Goal: Ask a question: Seek information or help from site administrators or community

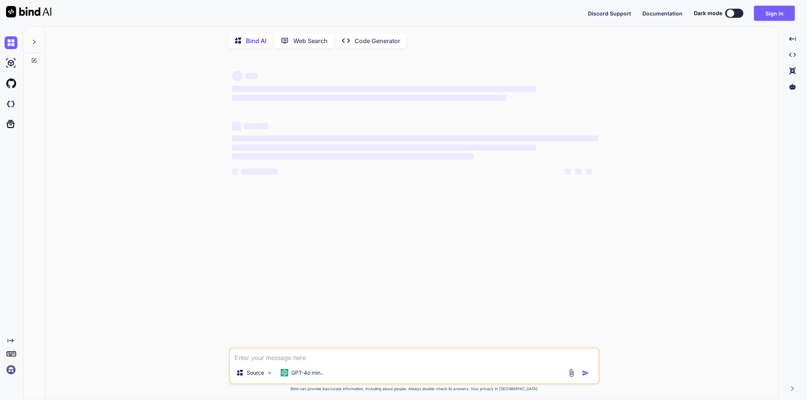
type textarea "x"
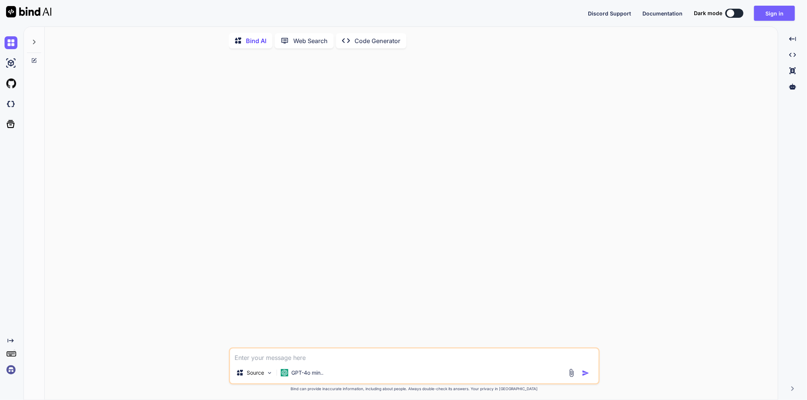
click at [263, 360] on textarea at bounding box center [414, 356] width 368 height 14
click at [259, 362] on textarea at bounding box center [414, 356] width 368 height 14
type textarea "d"
type textarea "x"
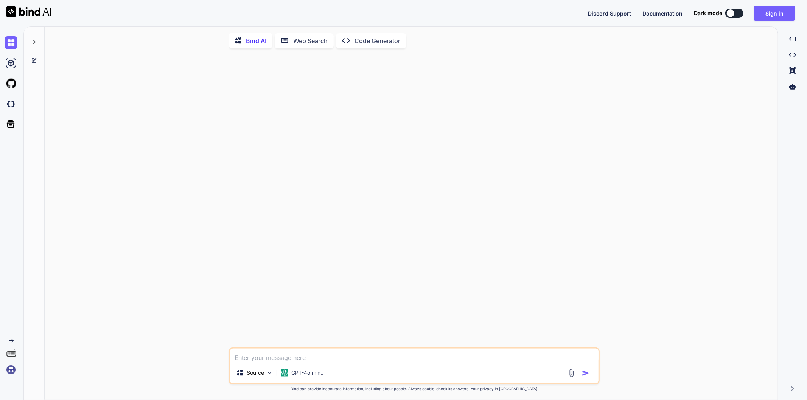
type textarea "d"
type textarea "x"
type textarea "de"
type textarea "x"
type textarea "dedw"
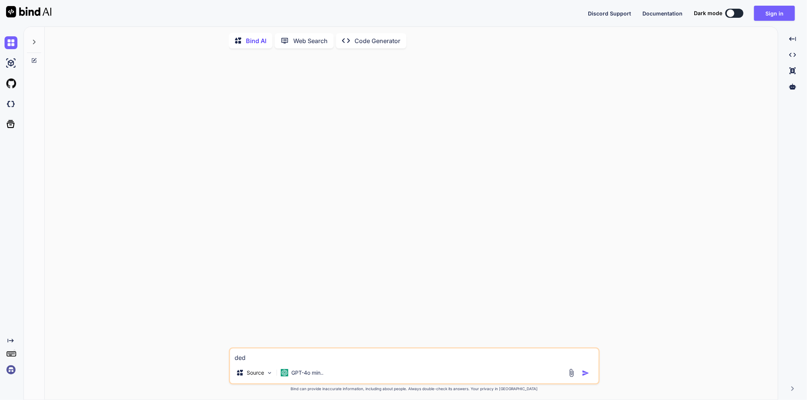
type textarea "x"
type textarea "dedwe"
type textarea "x"
type textarea "dedwed"
type textarea "x"
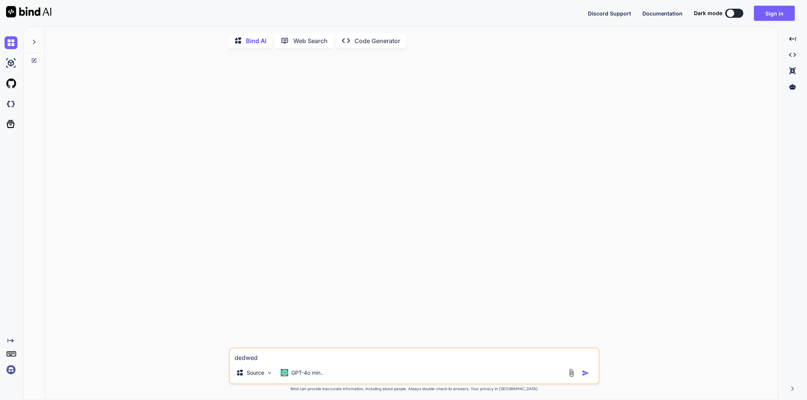
type textarea "dedwedw"
type textarea "x"
type textarea "dedwed"
type textarea "x"
type textarea "dedwe"
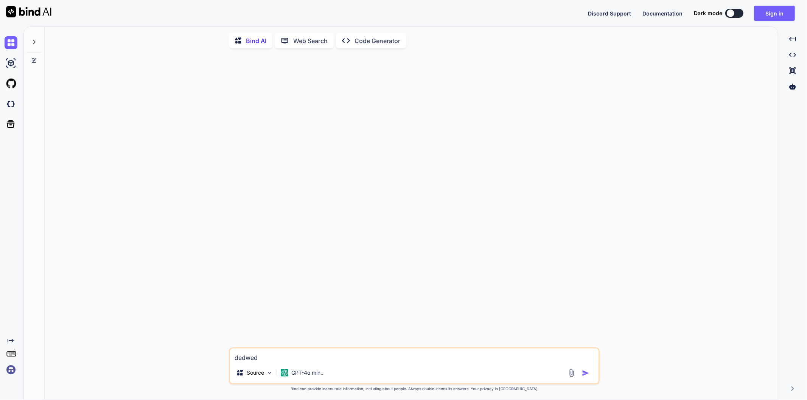
type textarea "x"
type textarea "dedw"
type textarea "x"
type textarea "ded"
type textarea "x"
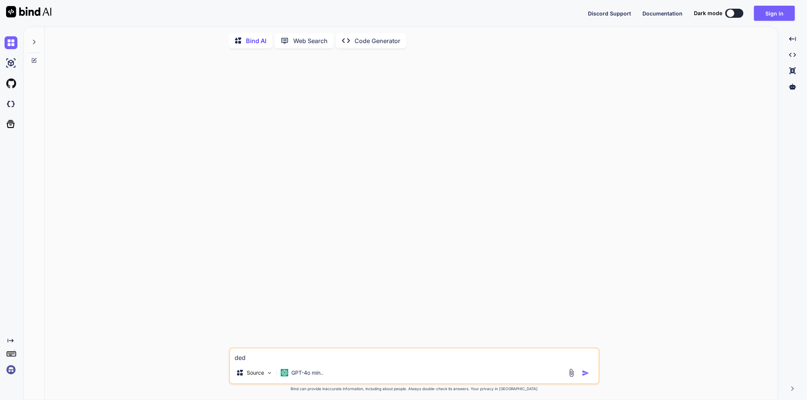
type textarea "de"
type textarea "x"
type textarea "d"
type textarea "x"
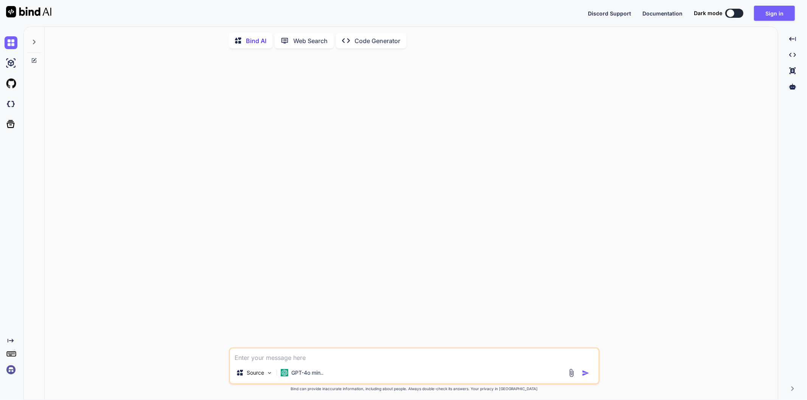
type textarea "w"
type textarea "x"
type textarea "wh"
type textarea "x"
type textarea "wha"
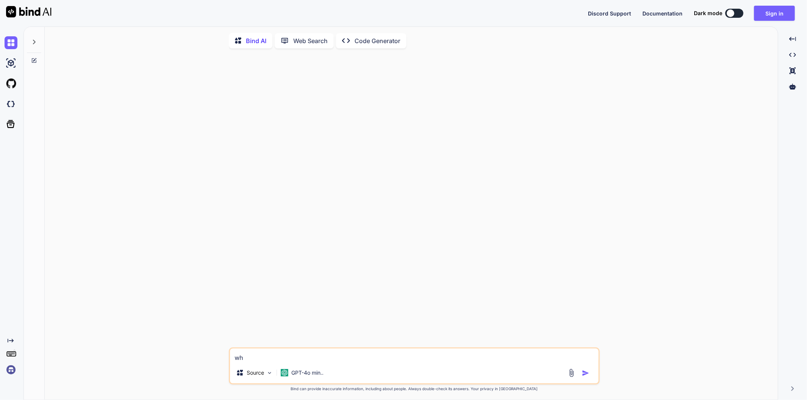
type textarea "x"
type textarea "what"
type textarea "x"
type textarea "what"
type textarea "x"
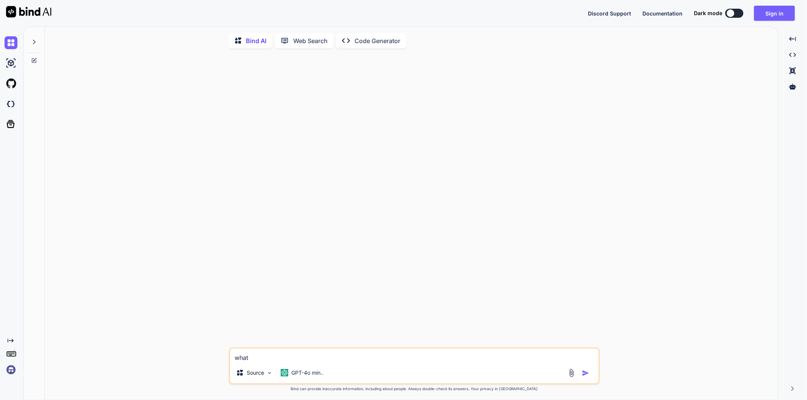
type textarea "what i"
type textarea "x"
type textarea "what is"
type textarea "x"
type textarea "what is"
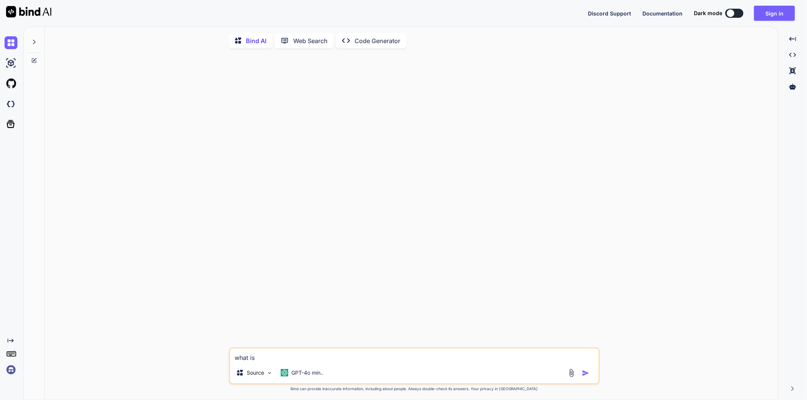
type textarea "x"
type textarea "what is p"
type textarea "x"
type textarea "what is ph"
type textarea "x"
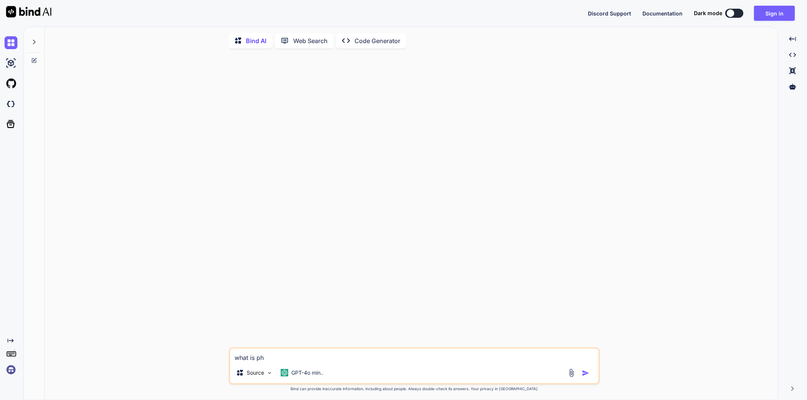
type textarea "what is php"
type textarea "x"
type textarea "what is php"
click at [586, 373] on img "button" at bounding box center [586, 373] width 8 height 8
type textarea "x"
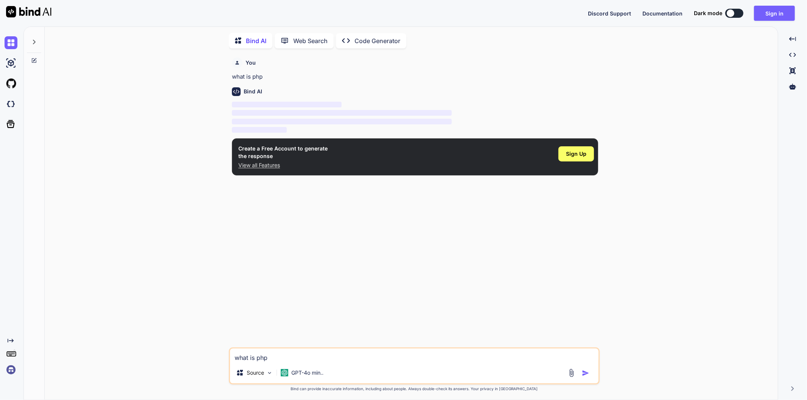
scroll to position [3, 0]
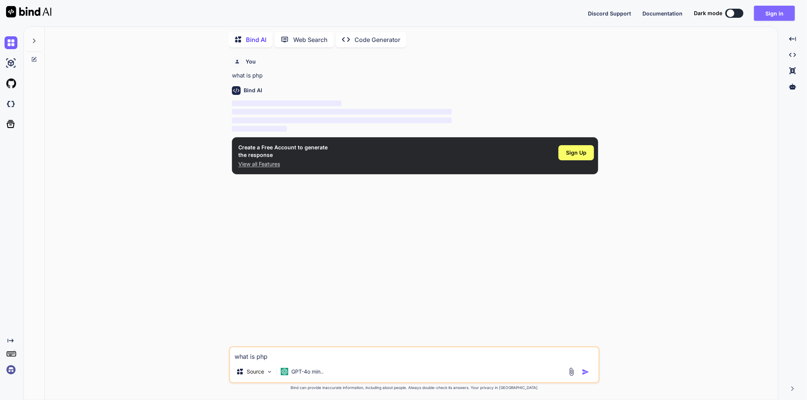
click at [771, 13] on button "Sign in" at bounding box center [774, 13] width 41 height 15
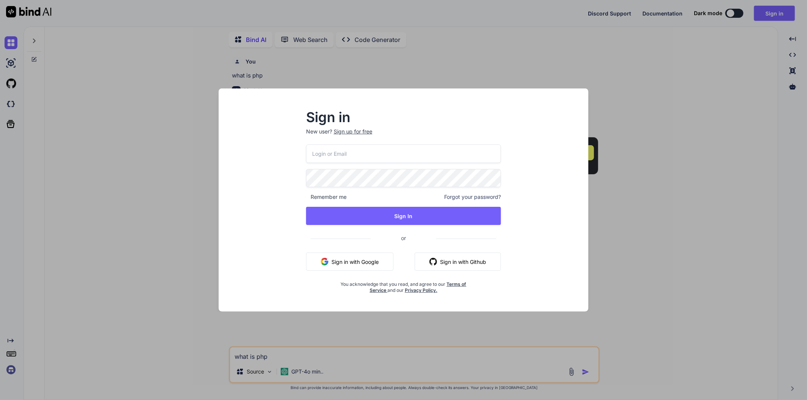
click at [357, 154] on input "email" at bounding box center [403, 153] width 195 height 19
click at [360, 129] on div "Sign up for free" at bounding box center [353, 132] width 39 height 8
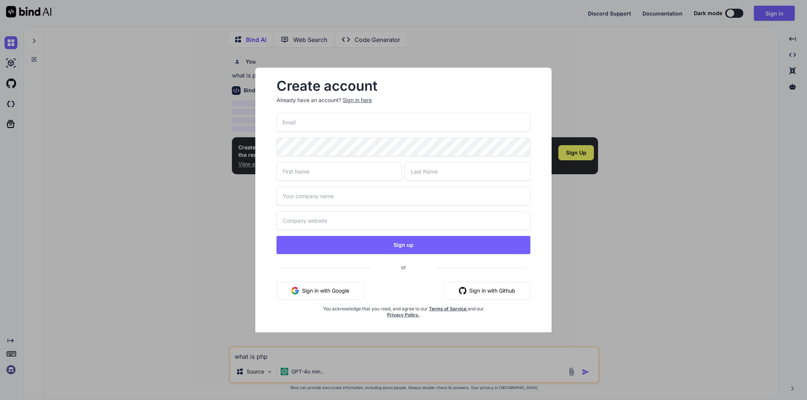
click at [339, 130] on input "email" at bounding box center [402, 122] width 253 height 19
type input "[EMAIL_ADDRESS][DOMAIN_NAME]"
type input "sibasundar"
type input "sahoo"
click at [312, 122] on input "[EMAIL_ADDRESS][DOMAIN_NAME]" at bounding box center [402, 122] width 253 height 19
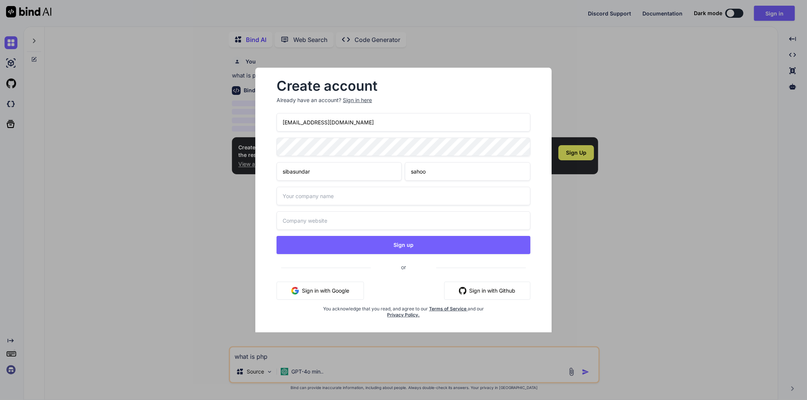
click at [312, 122] on input "[EMAIL_ADDRESS][DOMAIN_NAME]" at bounding box center [402, 122] width 253 height 19
type input "[PERSON_NAME][EMAIL_ADDRESS][DOMAIN_NAME]"
click at [374, 193] on input "text" at bounding box center [402, 196] width 253 height 19
type input "qwd"
click at [343, 218] on input "text" at bounding box center [402, 220] width 253 height 19
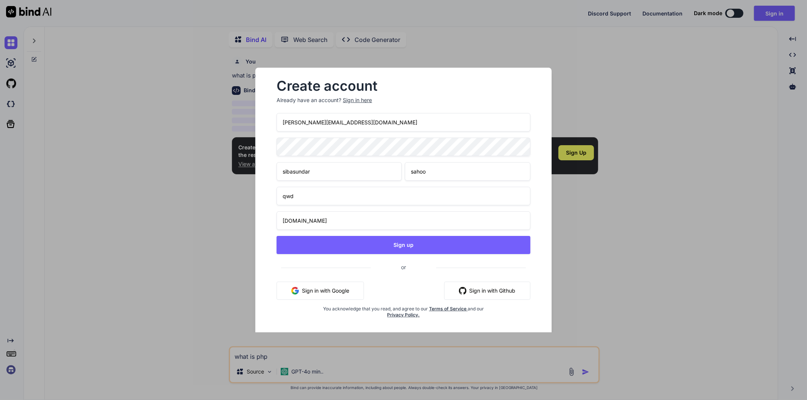
type input "[DOMAIN_NAME]"
drag, startPoint x: 345, startPoint y: 122, endPoint x: 270, endPoint y: 118, distance: 75.0
click at [270, 118] on div "Create account Already have an account? Sign in here [PERSON_NAME][EMAIL_ADDRES…" at bounding box center [402, 205] width 271 height 262
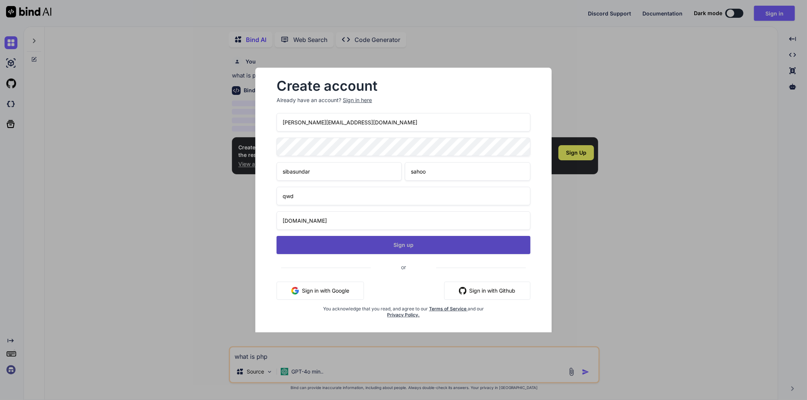
click at [411, 250] on button "Sign up" at bounding box center [402, 245] width 253 height 18
click at [406, 246] on button "Sign up" at bounding box center [402, 245] width 253 height 18
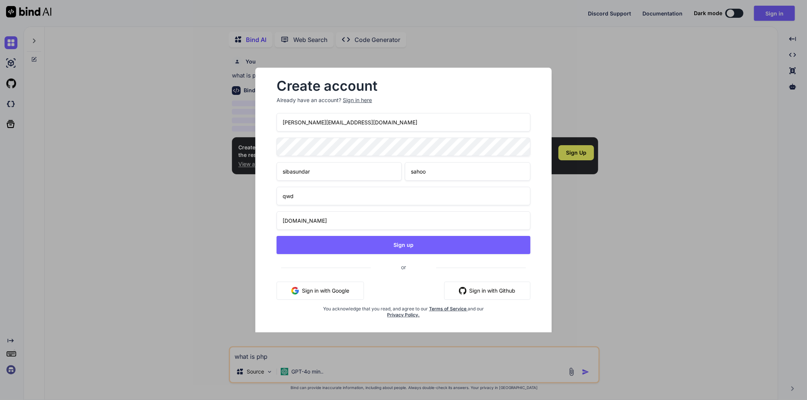
click at [300, 125] on input "[PERSON_NAME][EMAIL_ADDRESS][DOMAIN_NAME]" at bounding box center [402, 122] width 253 height 19
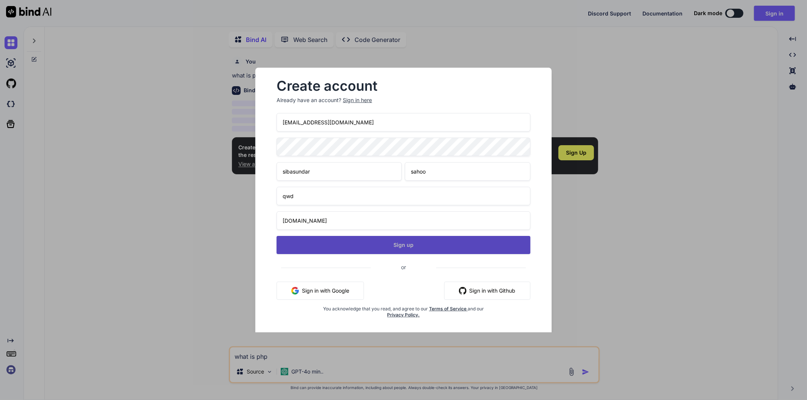
type input "[EMAIL_ADDRESS][DOMAIN_NAME]"
click at [395, 244] on button "Sign up" at bounding box center [402, 245] width 253 height 18
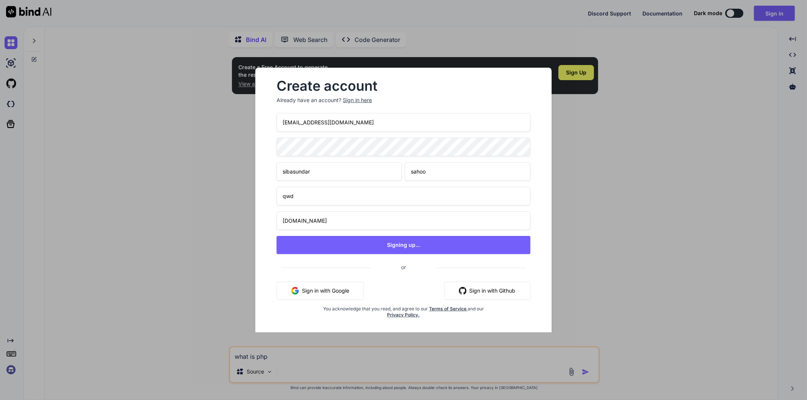
drag, startPoint x: 356, startPoint y: 124, endPoint x: 262, endPoint y: 123, distance: 93.8
click at [262, 123] on div "Create account Already have an account? Sign in here [EMAIL_ADDRESS][DOMAIN_NAM…" at bounding box center [403, 205] width 296 height 275
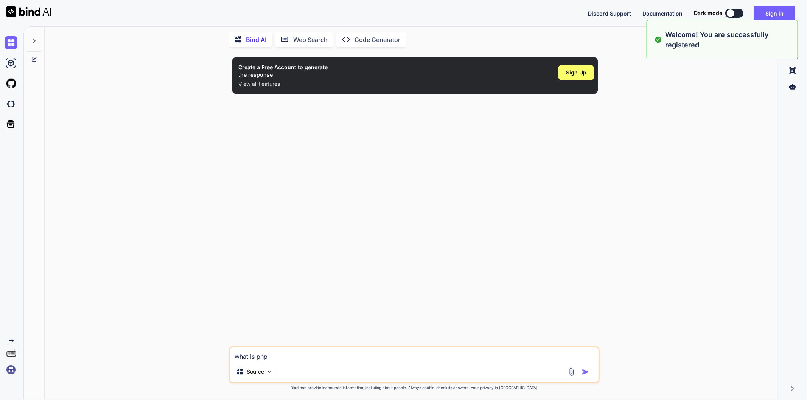
type textarea "x"
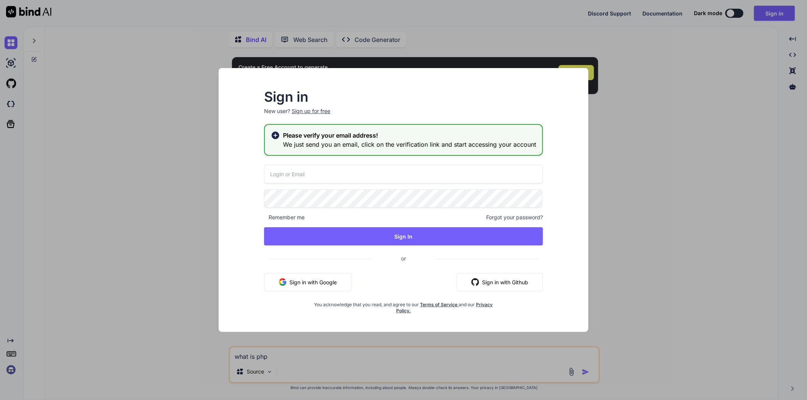
click at [324, 165] on input "email" at bounding box center [403, 174] width 279 height 19
paste input "[PERSON_NAME][EMAIL_ADDRESS][DOMAIN_NAME]"
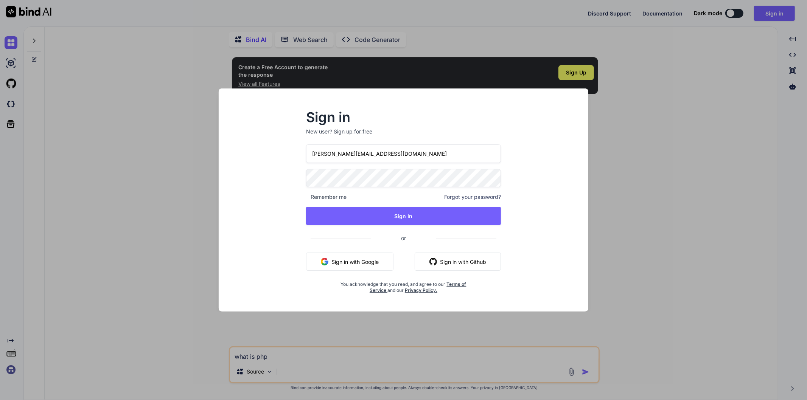
click at [331, 154] on input "[PERSON_NAME][EMAIL_ADDRESS][DOMAIN_NAME]" at bounding box center [403, 153] width 195 height 19
type input "[EMAIL_ADDRESS][DOMAIN_NAME]"
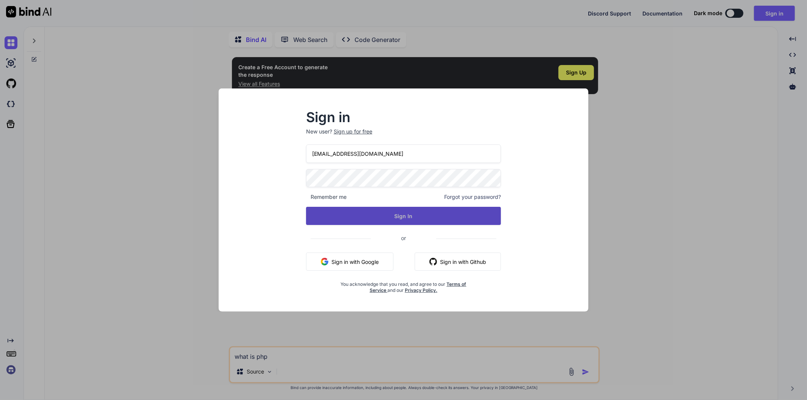
click at [409, 213] on button "Sign In" at bounding box center [403, 216] width 195 height 18
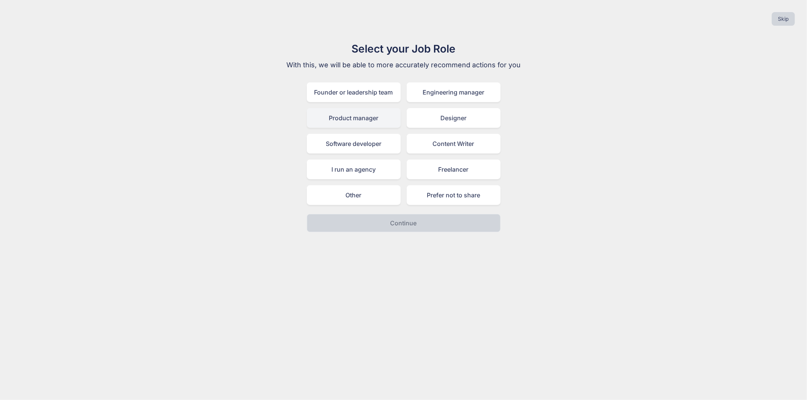
click at [349, 112] on div "Product manager" at bounding box center [354, 118] width 94 height 20
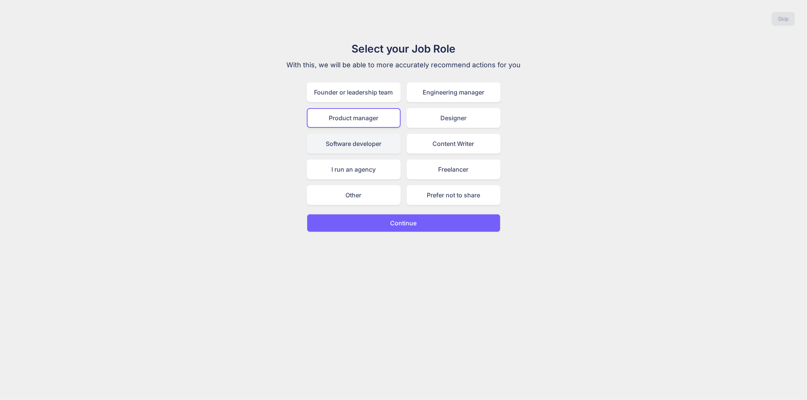
click at [346, 146] on div "Software developer" at bounding box center [354, 144] width 94 height 20
click at [409, 219] on p "Continue" at bounding box center [403, 223] width 26 height 9
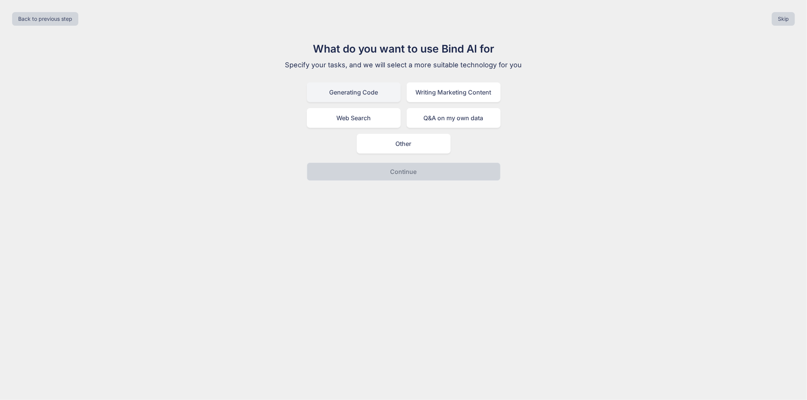
click at [345, 85] on div "Generating Code" at bounding box center [354, 92] width 94 height 20
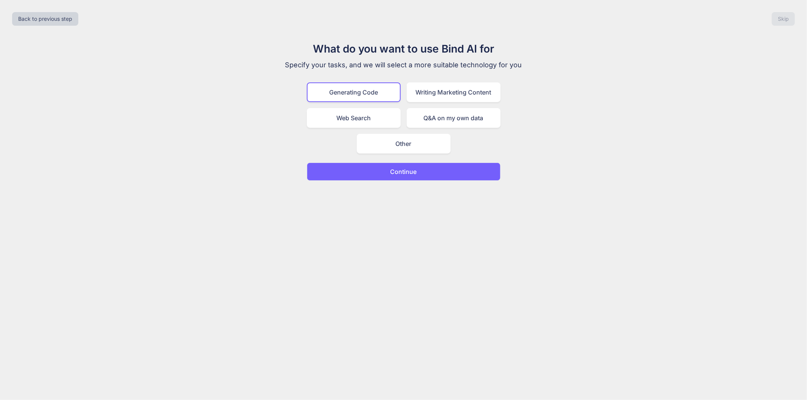
click at [347, 93] on div "Generating Code" at bounding box center [354, 92] width 94 height 20
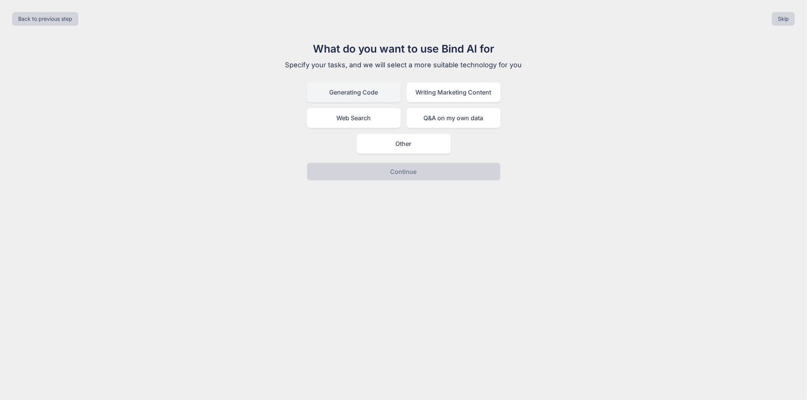
click at [381, 96] on div "Generating Code" at bounding box center [354, 92] width 94 height 20
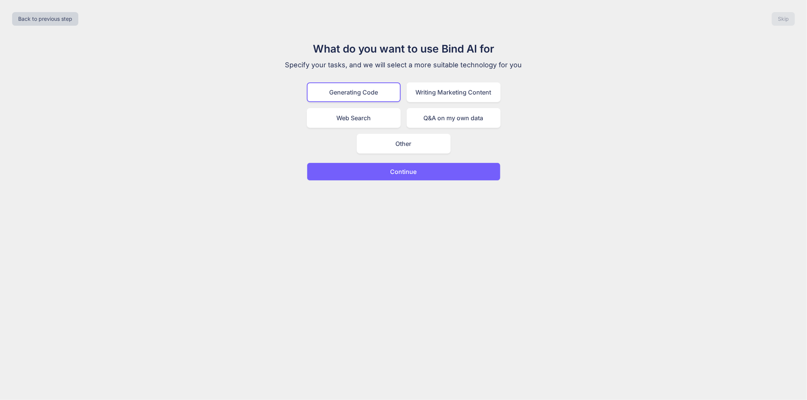
click at [415, 172] on p "Continue" at bounding box center [403, 171] width 26 height 9
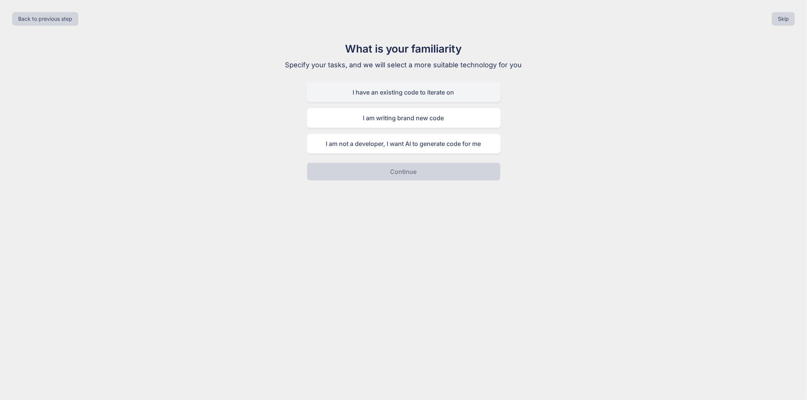
click at [389, 95] on div "I have an existing code to iterate on" at bounding box center [404, 92] width 194 height 20
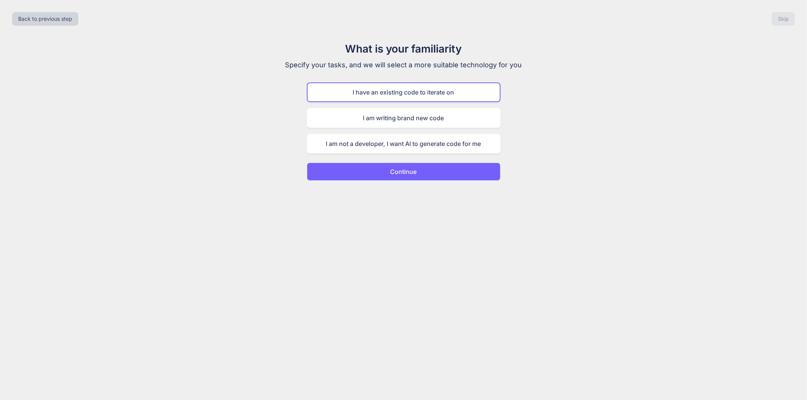
click at [395, 168] on p "Continue" at bounding box center [403, 171] width 26 height 9
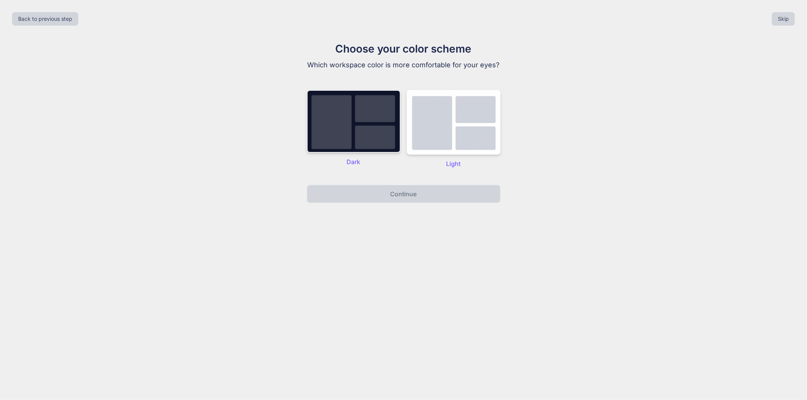
click at [341, 154] on div "Dark" at bounding box center [354, 129] width 94 height 78
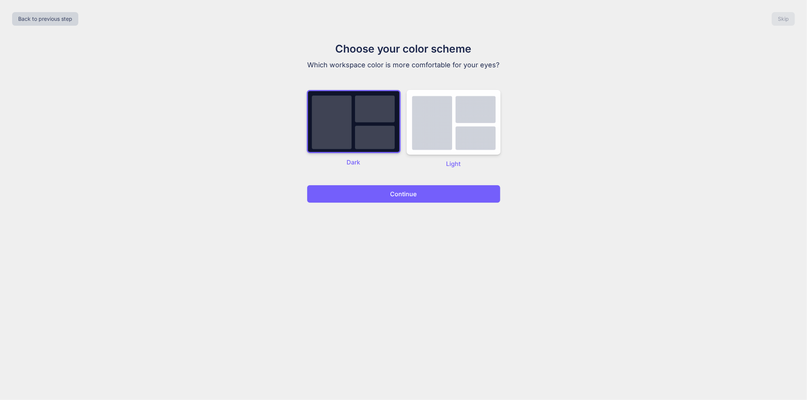
click at [391, 199] on button "Continue" at bounding box center [404, 194] width 194 height 18
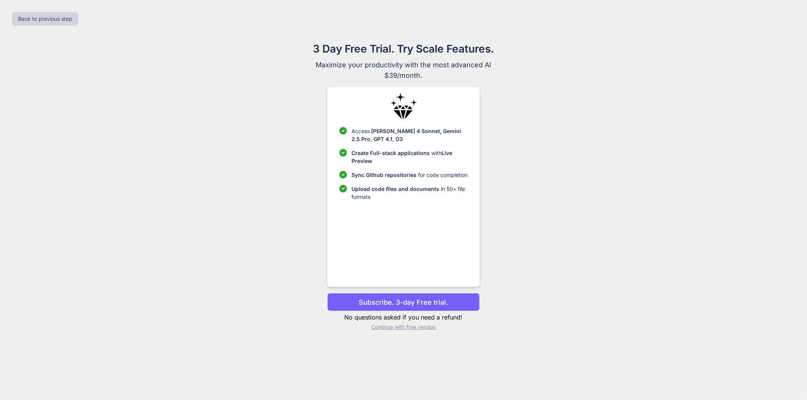
click at [414, 326] on p "Continue with free version" at bounding box center [403, 327] width 152 height 8
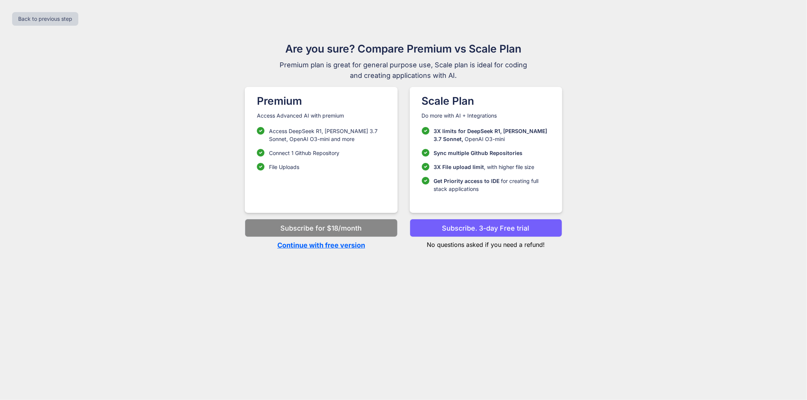
click at [330, 247] on p "Continue with free version" at bounding box center [321, 245] width 152 height 10
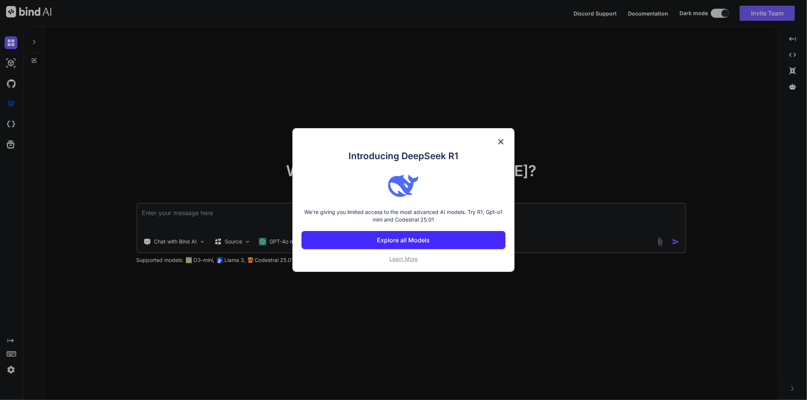
click at [502, 140] on img at bounding box center [500, 141] width 9 height 9
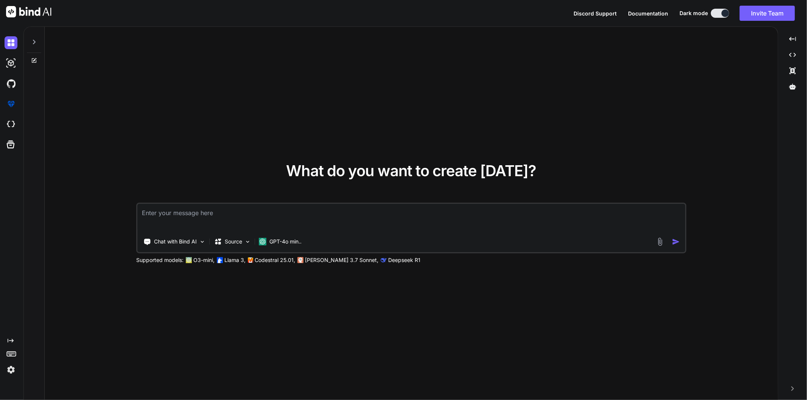
click at [212, 221] on textarea at bounding box center [411, 218] width 548 height 28
paste textarea "<select class="form-select border-none choices__input" id="productSelect" multi…"
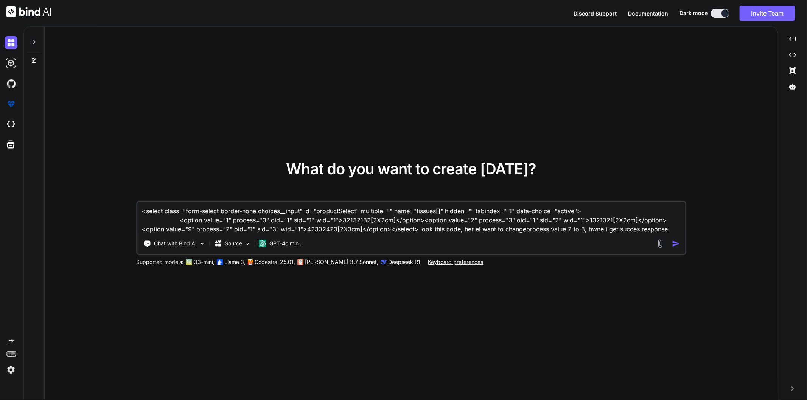
paste textarea "$(document).on("change", "#editIVRForm #productSelect", function () { var produ…"
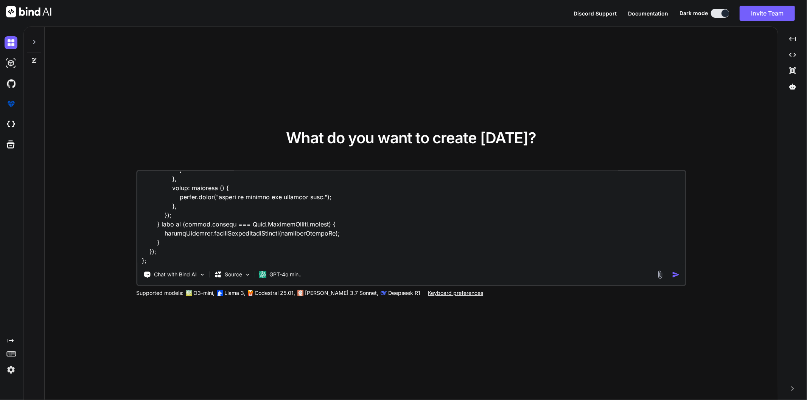
scroll to position [552, 0]
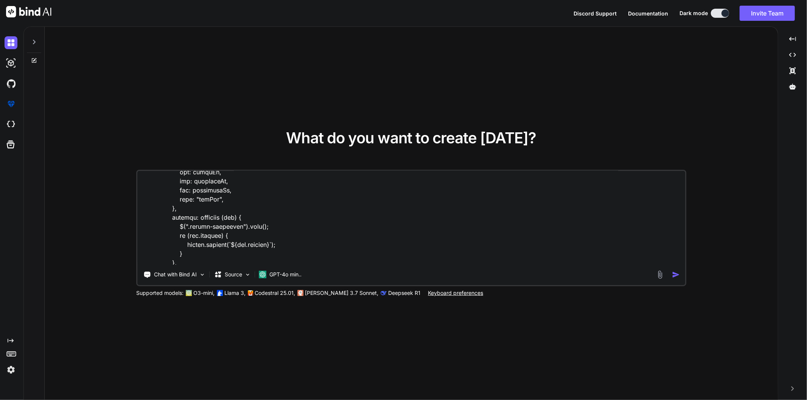
drag, startPoint x: 185, startPoint y: 251, endPoint x: 170, endPoint y: 240, distance: 19.1
click at [170, 240] on textarea at bounding box center [411, 218] width 548 height 94
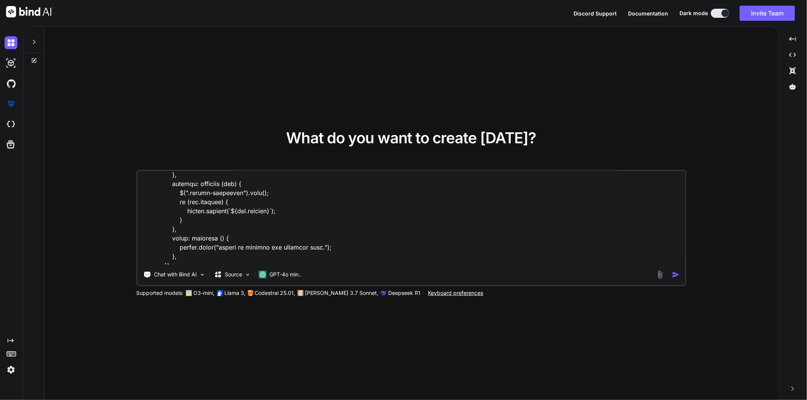
scroll to position [637, 0]
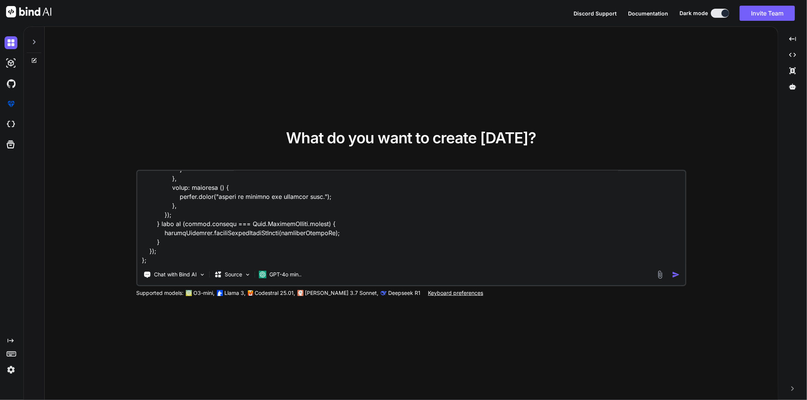
click at [348, 259] on textarea at bounding box center [411, 218] width 548 height 94
paste textarea "if (res.success) { toastr.success(`${res.message}`); }"
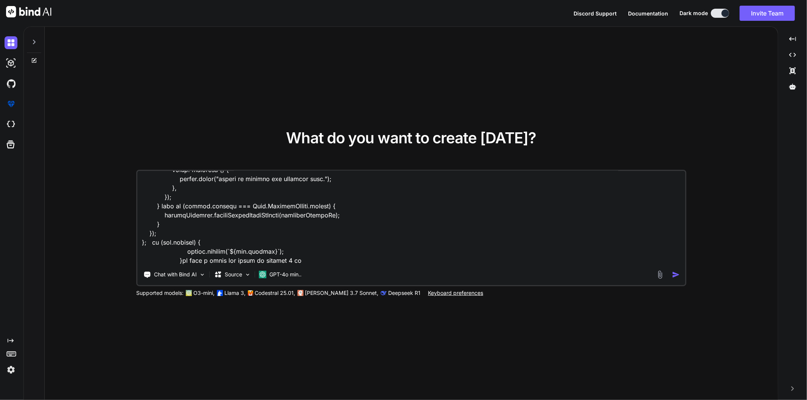
type textarea "<select class="form-select border-none choices__input" id="productSelect" multi…"
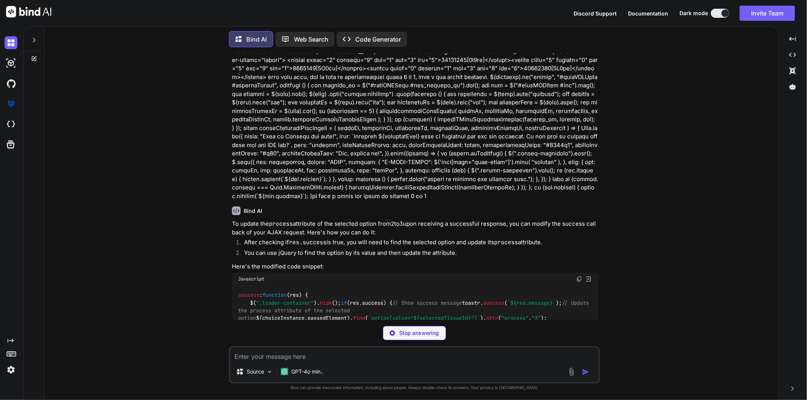
scroll to position [150, 0]
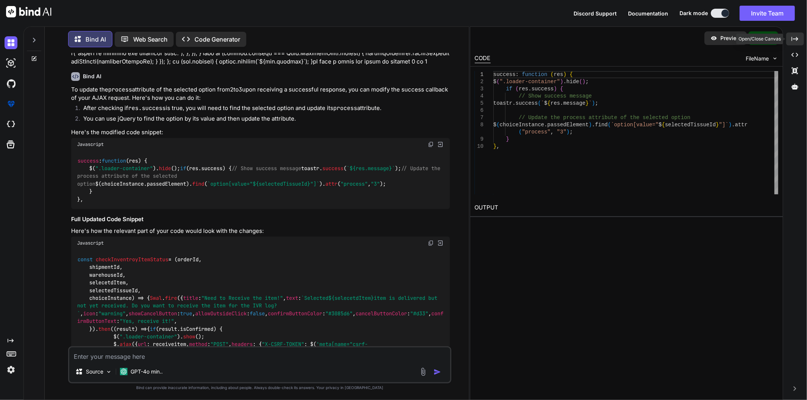
click at [797, 38] on icon at bounding box center [794, 39] width 7 height 4
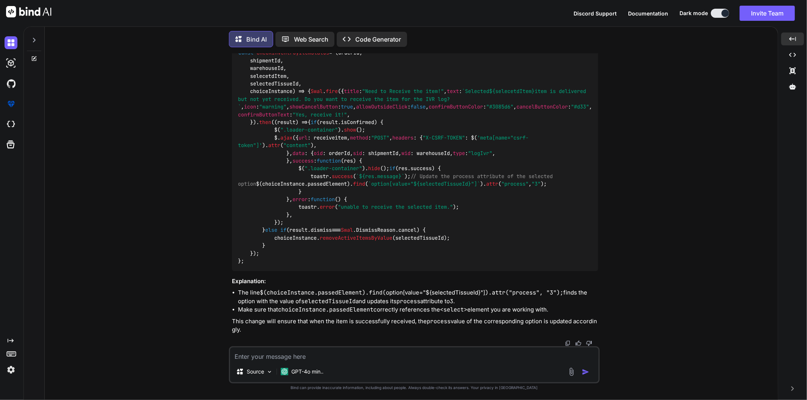
scroll to position [528, 0]
drag, startPoint x: 543, startPoint y: 227, endPoint x: 234, endPoint y: 226, distance: 308.9
click at [234, 226] on div "const checkInventroyItemStatus = ( orderId, shipmentId, warehouseId, selecetdIt…" at bounding box center [415, 157] width 366 height 228
copy code "$(choiceInstance. passedElement ). find ( `option[value=" ${selectedTissueId} "…"
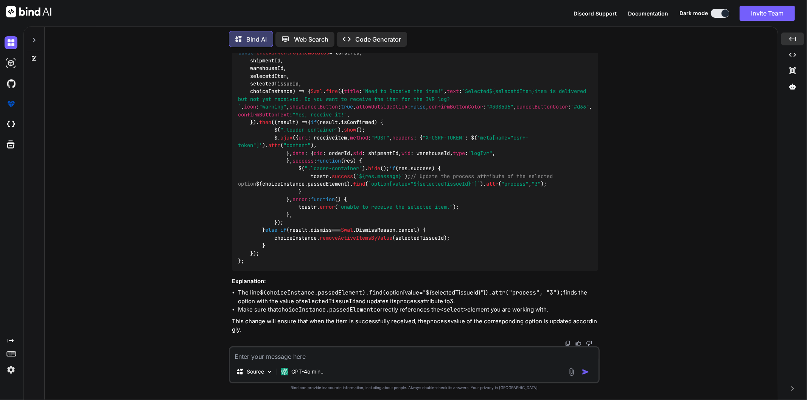
click at [139, 189] on div "You Bind AI To update the process attribute of the selected option from 2 to 3 …" at bounding box center [414, 226] width 727 height 346
click at [192, 326] on div "You Bind AI To update the process attribute of the selected option from 2 to 3 …" at bounding box center [414, 226] width 727 height 346
click at [324, 361] on div "Source GPT-4o min.." at bounding box center [414, 364] width 371 height 37
click at [365, 354] on textarea at bounding box center [414, 355] width 368 height 14
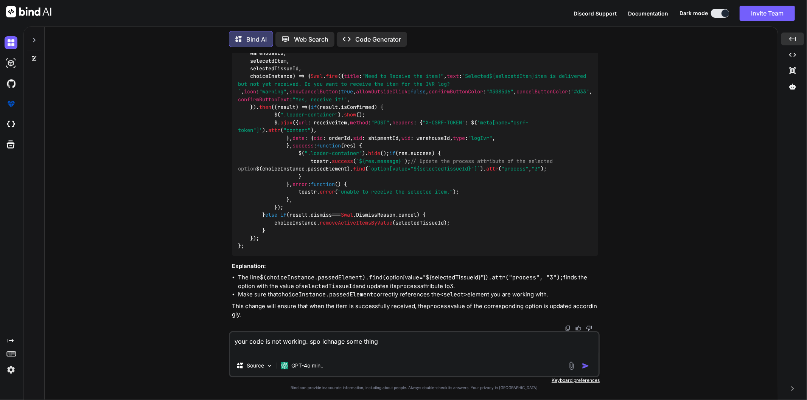
paste textarea "$(document).on("change", "#editIVRForm #productSelect", function () { var produ…"
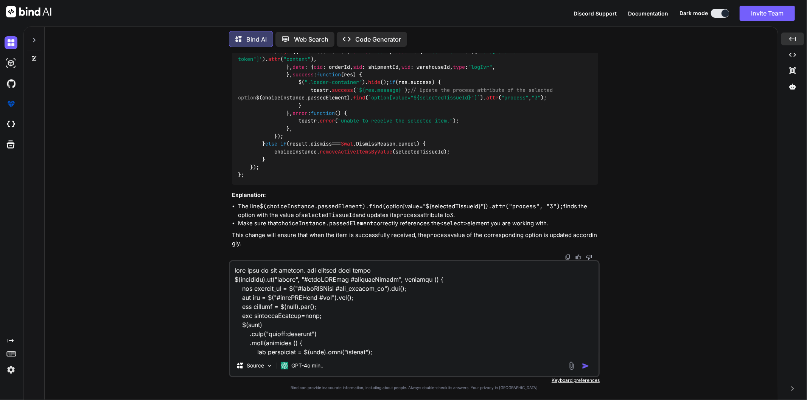
scroll to position [682, 0]
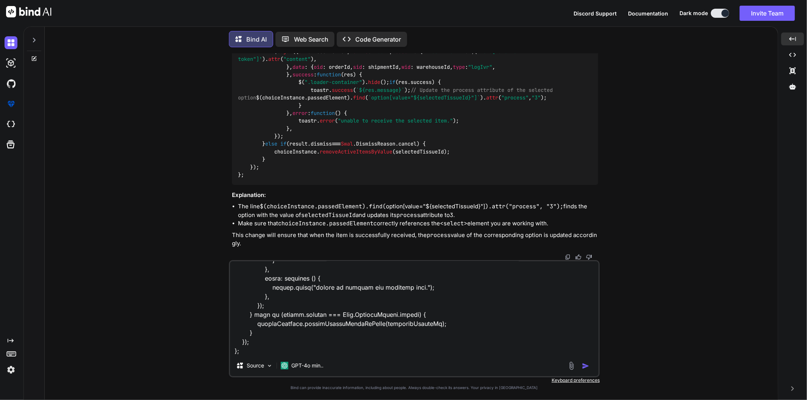
type textarea "your code is not working. spo ichnage some thing $(document).on("change", "#edi…"
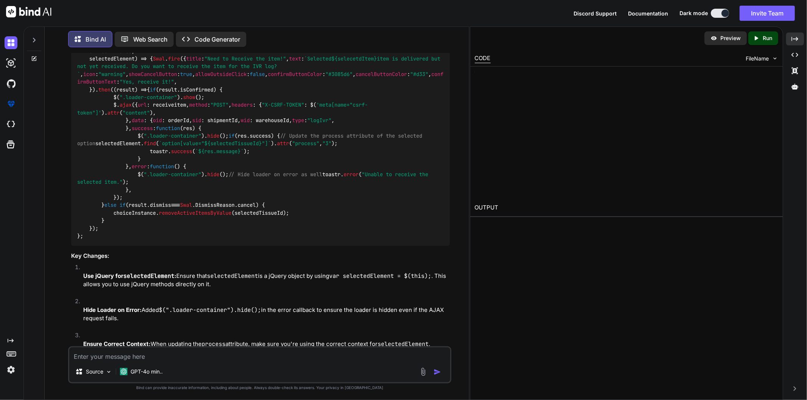
scroll to position [998, 0]
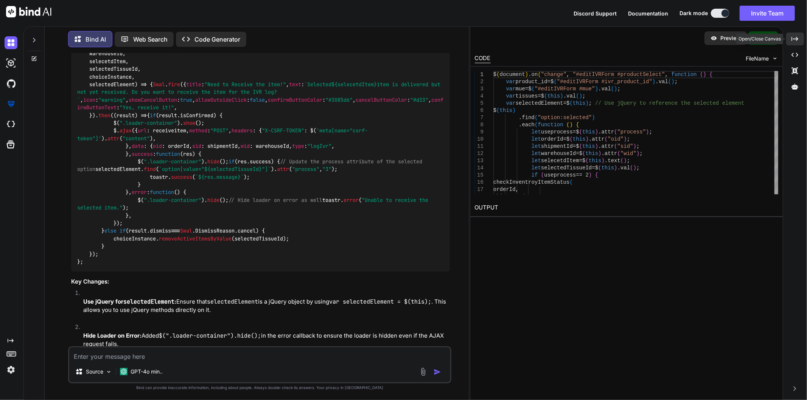
click at [799, 37] on div "Created with Pixso." at bounding box center [795, 39] width 18 height 13
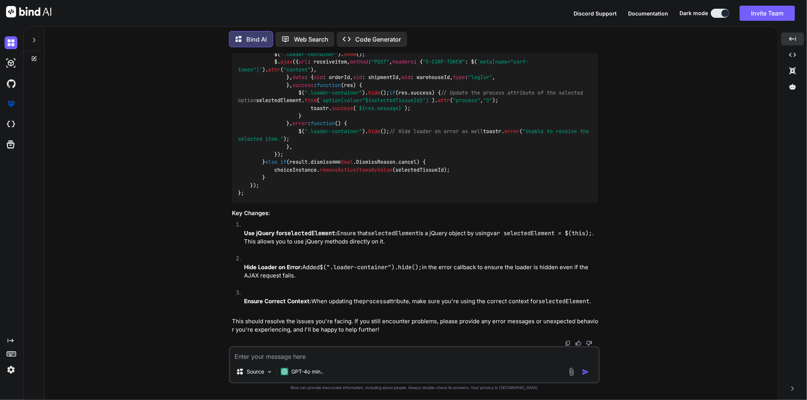
scroll to position [1037, 0]
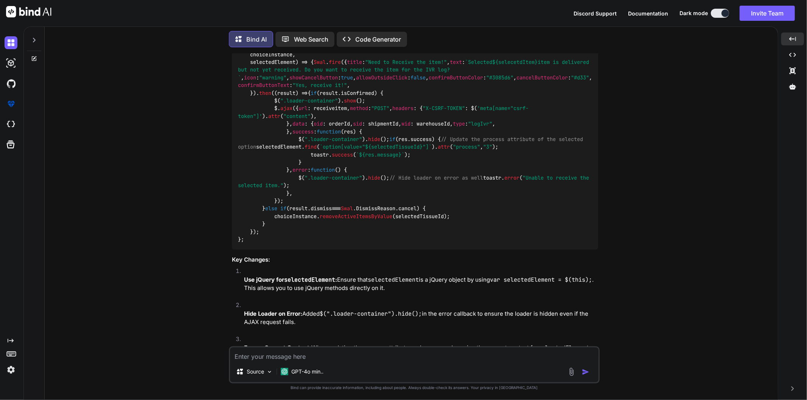
drag, startPoint x: 345, startPoint y: 139, endPoint x: 235, endPoint y: 140, distance: 110.0
click at [235, 140] on div "$( document ). on ( "change" , "#editIVRForm #productSelect" , function ( ) { v…" at bounding box center [415, 66] width 366 height 367
copy code "var selectedElement = $( this );"
drag, startPoint x: 348, startPoint y: 278, endPoint x: 299, endPoint y: 278, distance: 49.5
click at [299, 243] on code "$( document ). on ( "change" , "#editIVRForm #productSelect" , function ( ) { v…" at bounding box center [415, 65] width 354 height 355
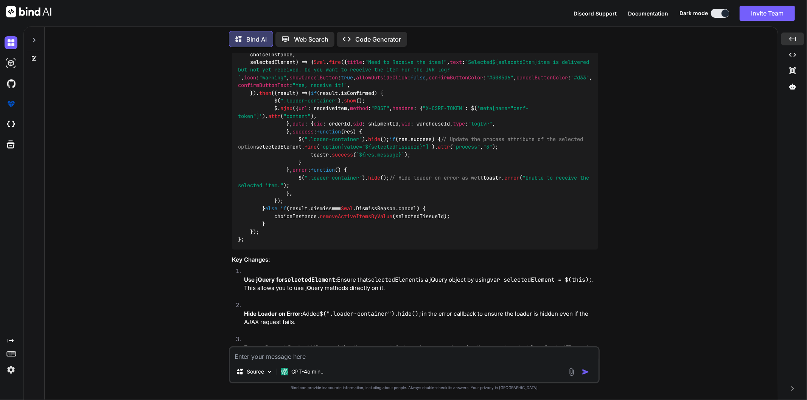
copy code "selectedElement"
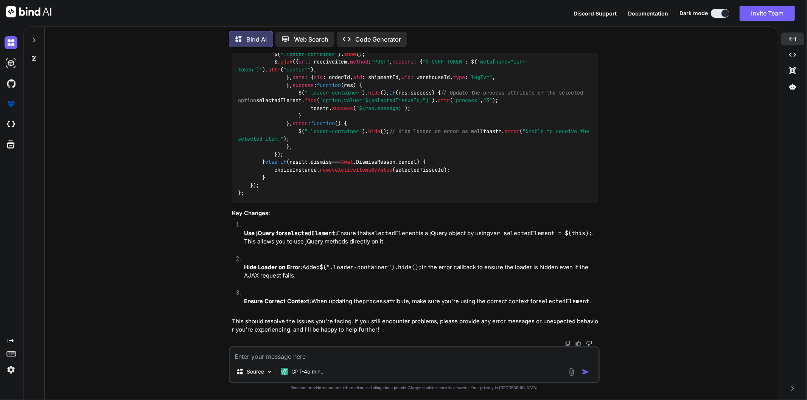
scroll to position [1331, 0]
click at [327, 99] on div "$( document ). on ( "change" , "#editIVRForm #productSelect" , function ( ) { v…" at bounding box center [415, 19] width 366 height 367
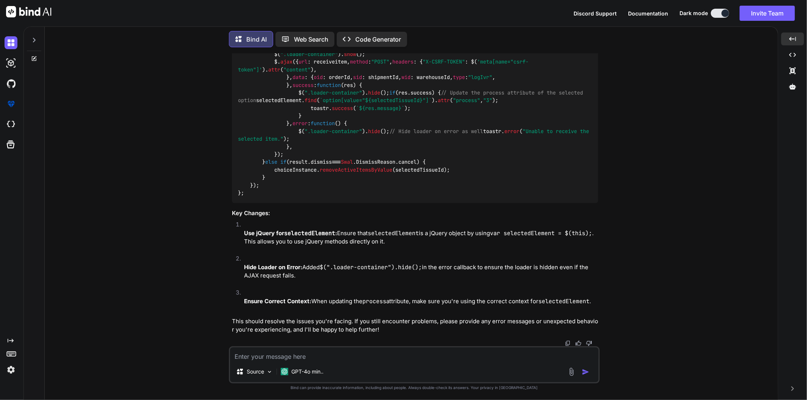
scroll to position [1415, 0]
drag, startPoint x: 564, startPoint y: 259, endPoint x: 310, endPoint y: 262, distance: 253.8
click at [310, 203] on div "$( document ). on ( "change" , "#editIVRForm #productSelect" , function ( ) { v…" at bounding box center [415, 19] width 366 height 367
copy code "selectedElement. find ( `option[value=" ${selectedTissueId} "]` ). attr ( "proc…"
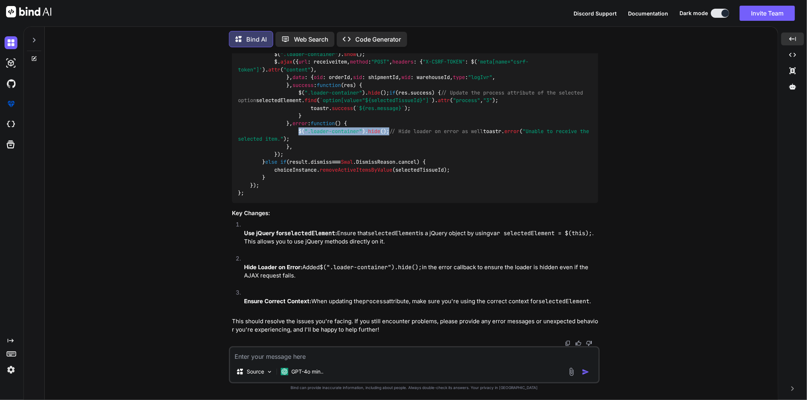
drag, startPoint x: 391, startPoint y: 174, endPoint x: 298, endPoint y: 176, distance: 92.7
click at [298, 176] on code "$( document ). on ( "change" , "#editIVRForm #productSelect" , function ( ) { v…" at bounding box center [415, 19] width 354 height 355
copy code "$( ".loader-container" ). hide ();"
